Goal: Navigation & Orientation: Locate item on page

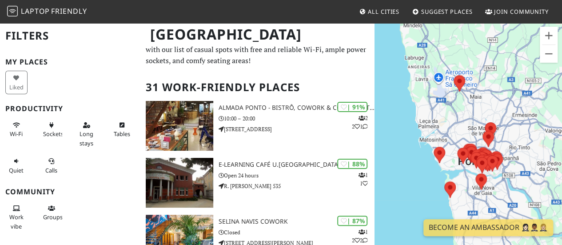
scroll to position [27, 0]
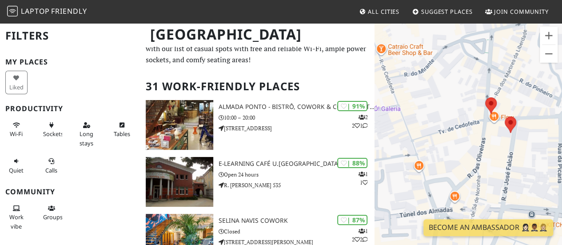
click at [489, 106] on img at bounding box center [491, 106] width 19 height 24
click at [508, 122] on img at bounding box center [510, 125] width 19 height 24
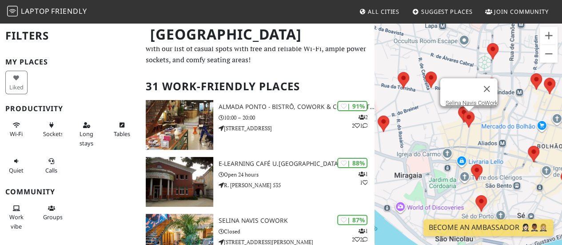
click at [478, 168] on img at bounding box center [476, 172] width 19 height 24
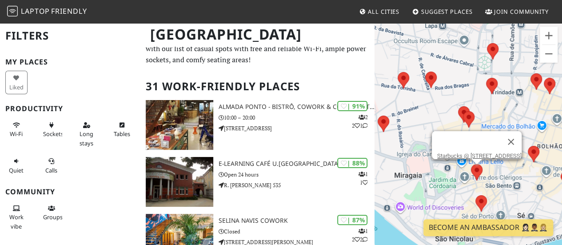
click at [490, 83] on img at bounding box center [491, 86] width 19 height 24
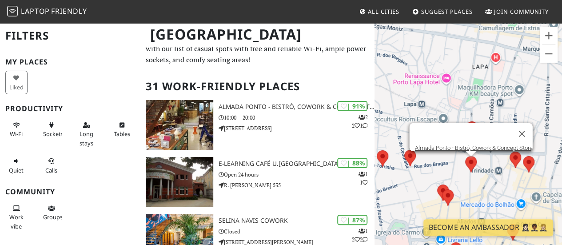
click at [473, 167] on img at bounding box center [471, 164] width 19 height 24
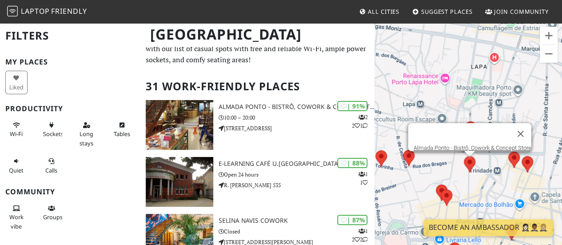
click at [448, 92] on div "Para navegar, prima as teclas de seta. Almada [GEOGRAPHIC_DATA], Cowork & Conce…" at bounding box center [467, 144] width 187 height 245
click at [514, 156] on img at bounding box center [514, 160] width 19 height 24
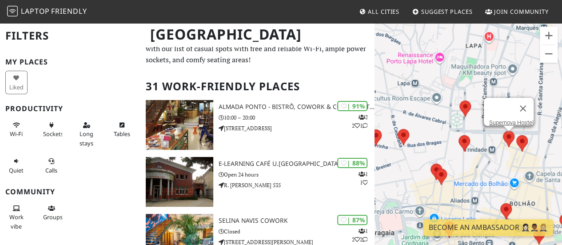
click at [464, 105] on img at bounding box center [465, 109] width 19 height 24
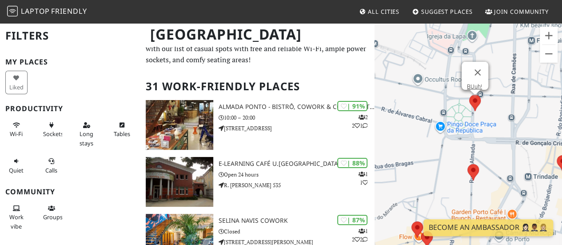
scroll to position [0, 0]
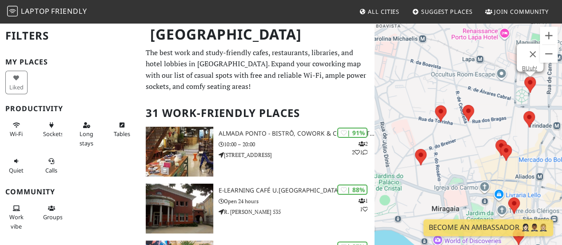
click at [444, 109] on img at bounding box center [440, 114] width 19 height 24
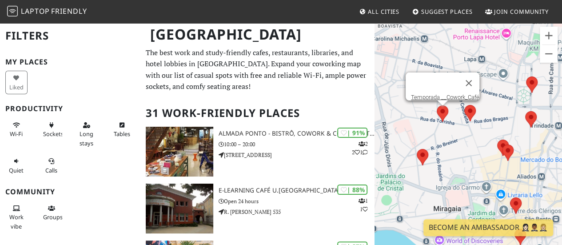
click at [431, 157] on img at bounding box center [422, 157] width 19 height 24
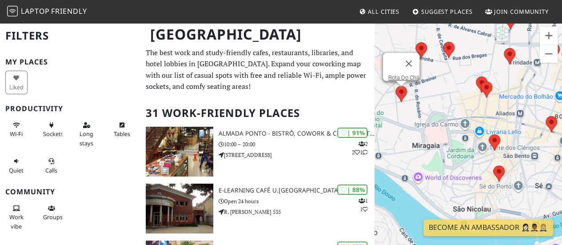
click at [487, 141] on img at bounding box center [494, 143] width 19 height 24
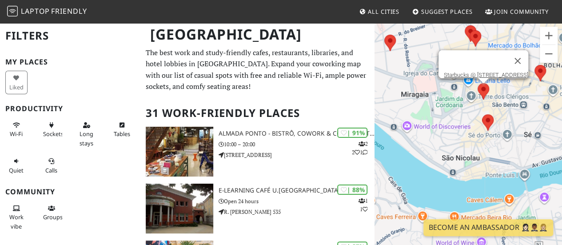
click at [487, 122] on img at bounding box center [487, 123] width 19 height 24
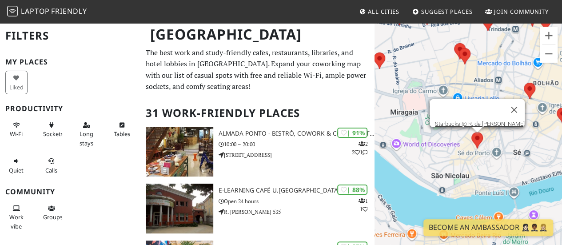
click at [529, 89] on img at bounding box center [529, 91] width 19 height 24
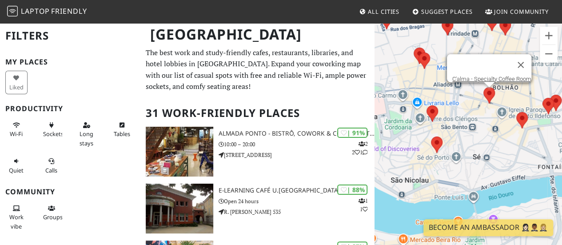
click at [526, 119] on img at bounding box center [522, 120] width 19 height 24
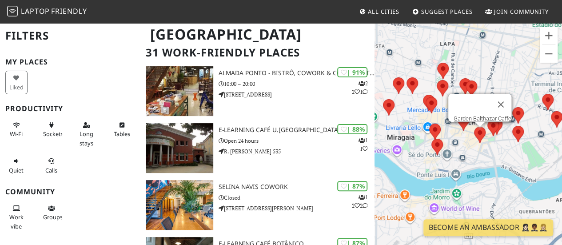
scroll to position [62, 0]
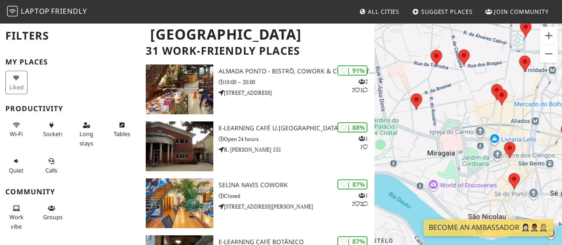
click at [477, 110] on div "Garden Balthazar Caffe" at bounding box center [467, 144] width 187 height 245
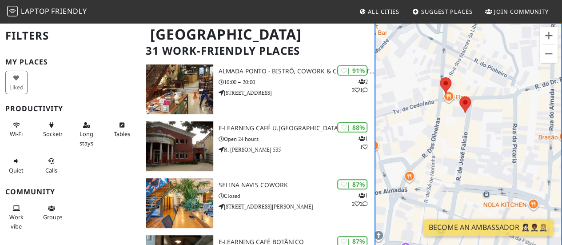
click at [466, 105] on img at bounding box center [465, 105] width 19 height 24
